Goal: Task Accomplishment & Management: Manage account settings

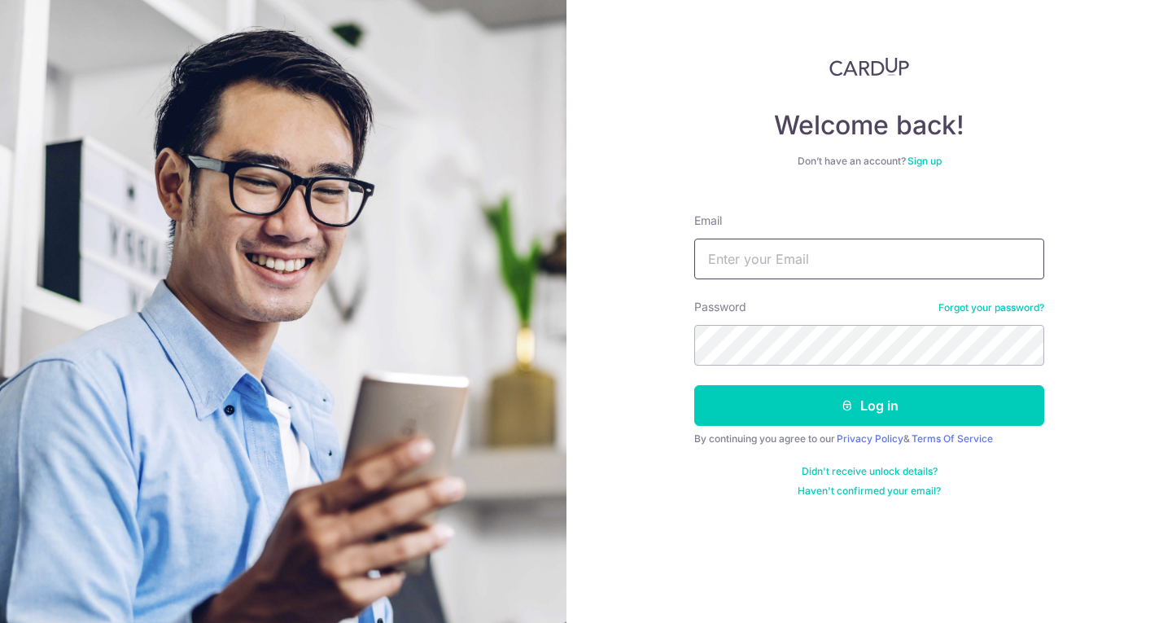
click at [770, 263] on input "Email" at bounding box center [869, 258] width 350 height 41
type input "[EMAIL_ADDRESS][DOMAIN_NAME]"
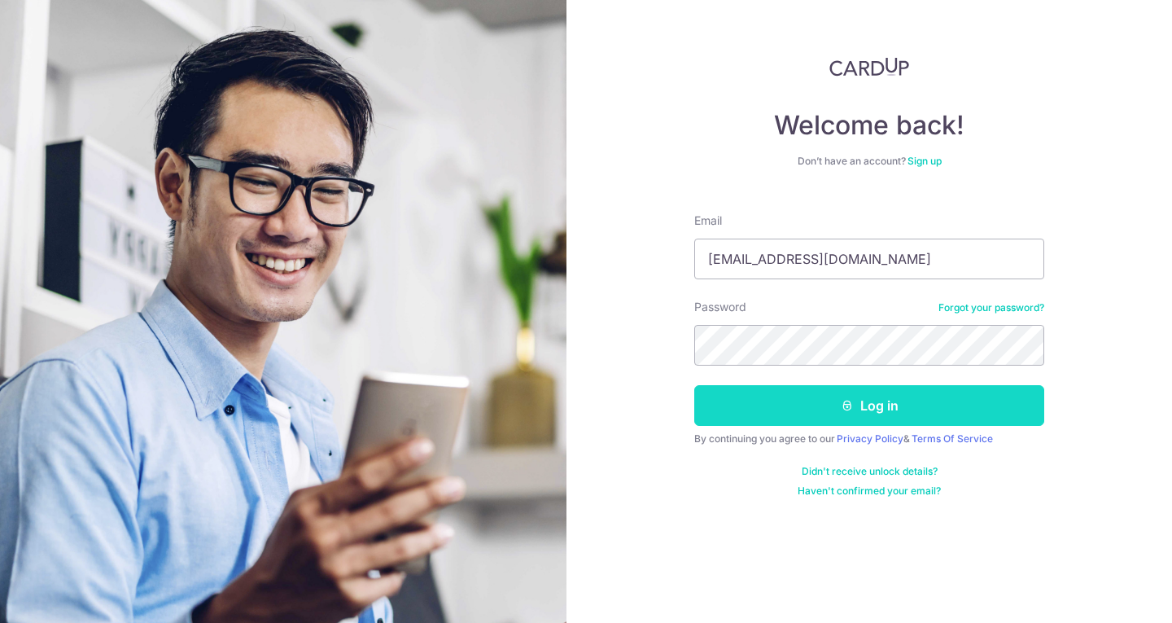
click at [877, 410] on button "Log in" at bounding box center [869, 405] width 350 height 41
